Goal: Transaction & Acquisition: Purchase product/service

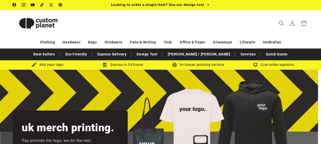
scroll to position [0, 18]
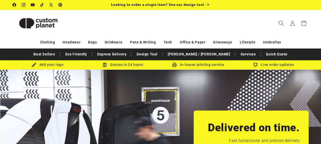
click at [280, 22] on icon "Search" at bounding box center [280, 22] width 5 height 5
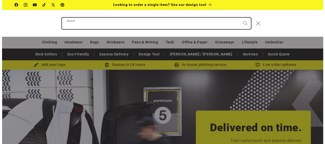
scroll to position [0, 325]
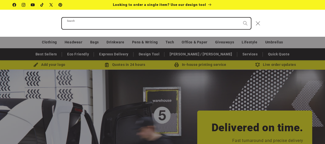
click at [141, 26] on input "Search" at bounding box center [156, 23] width 189 height 11
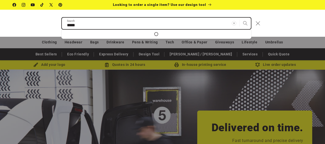
type input "*****"
click at [239, 18] on button "Search" at bounding box center [244, 23] width 11 height 11
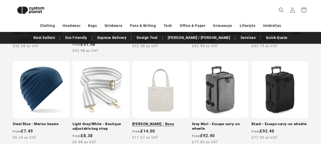
scroll to position [273, 0]
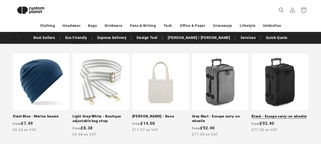
click at [271, 114] on link "Black - Escape carry-on wheelie" at bounding box center [279, 116] width 57 height 5
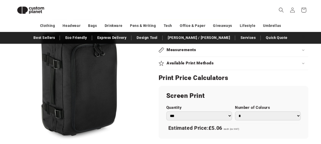
scroll to position [248, 0]
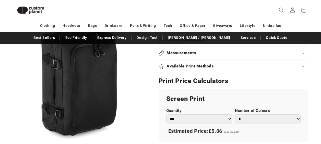
click at [181, 53] on h2 "Measurements" at bounding box center [181, 52] width 30 height 5
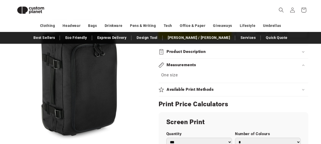
scroll to position [197, 0]
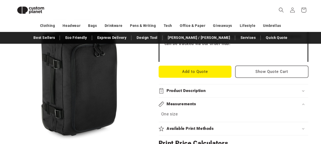
click at [210, 89] on div "Product Description" at bounding box center [233, 90] width 150 height 5
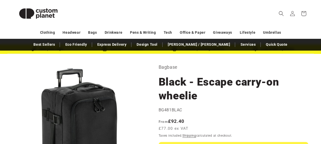
scroll to position [51, 0]
